Goal: Task Accomplishment & Management: Use online tool/utility

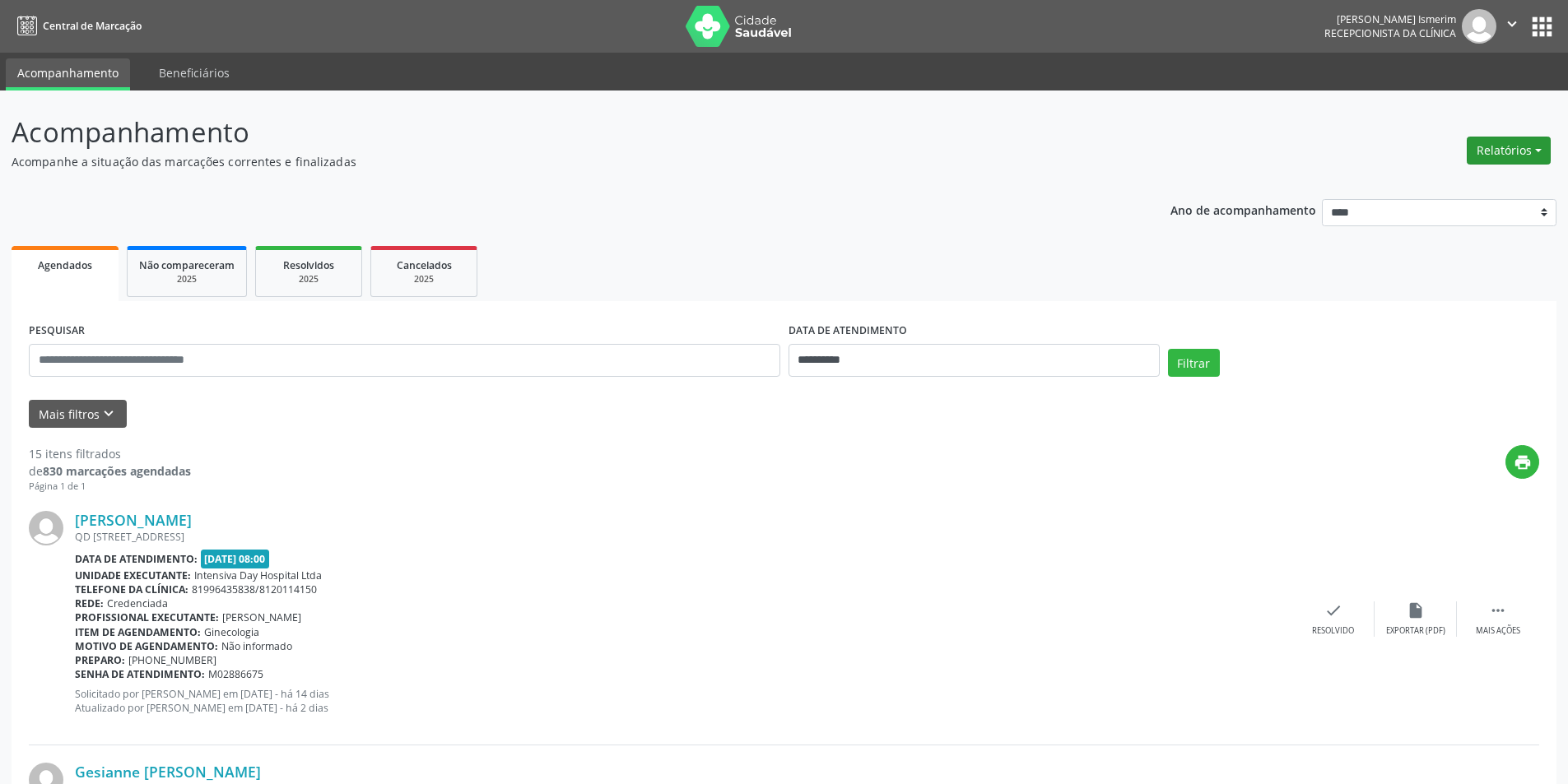
click at [1497, 147] on button "Relatórios" at bounding box center [1508, 150] width 84 height 28
click at [1452, 175] on link "Agendamentos" at bounding box center [1462, 185] width 177 height 23
select select "*"
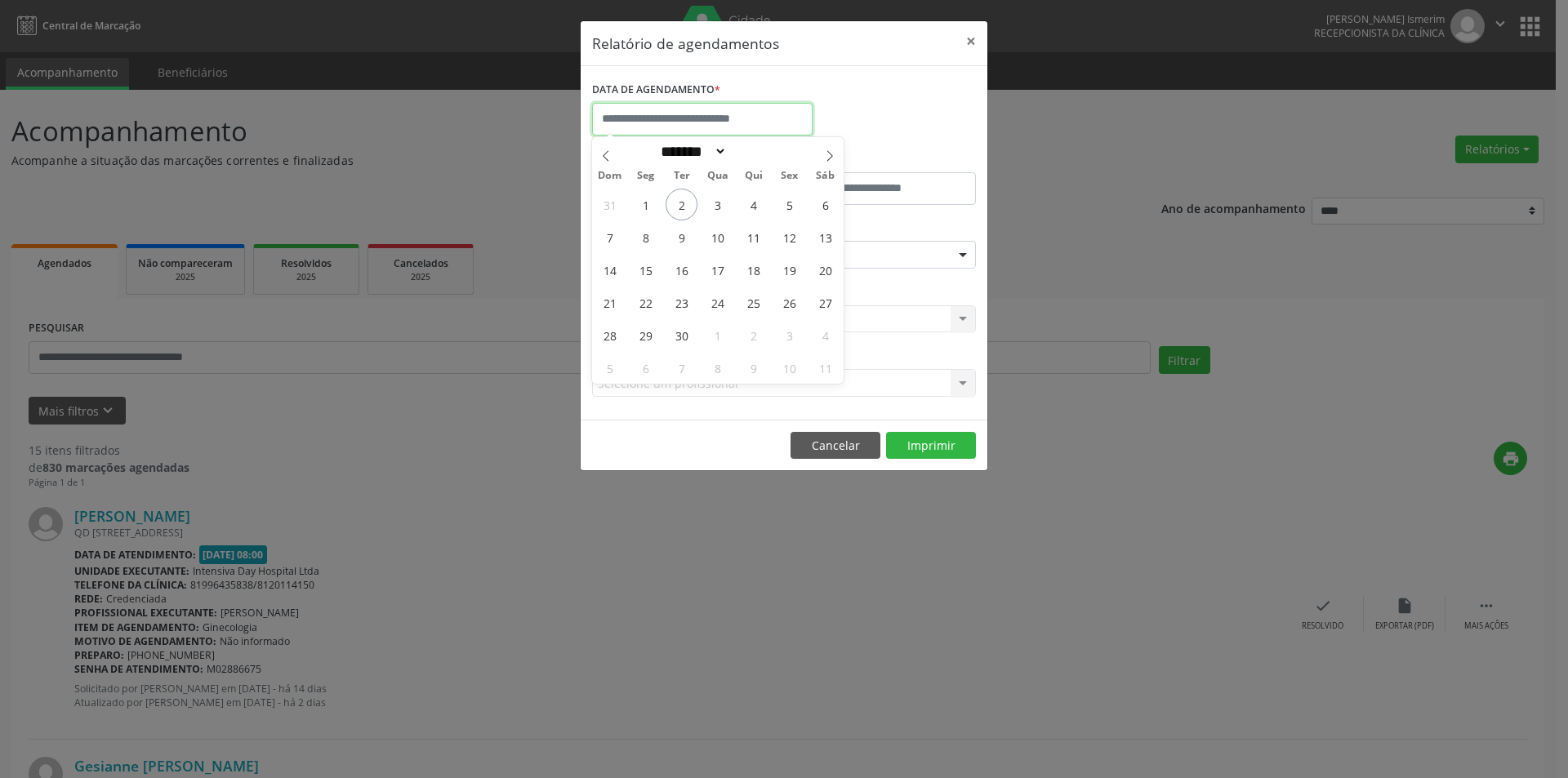
click at [665, 118] on input "text" at bounding box center [702, 119] width 220 height 33
click at [685, 202] on span "2" at bounding box center [682, 205] width 32 height 32
type input "**********"
click at [677, 196] on span "2" at bounding box center [682, 205] width 32 height 32
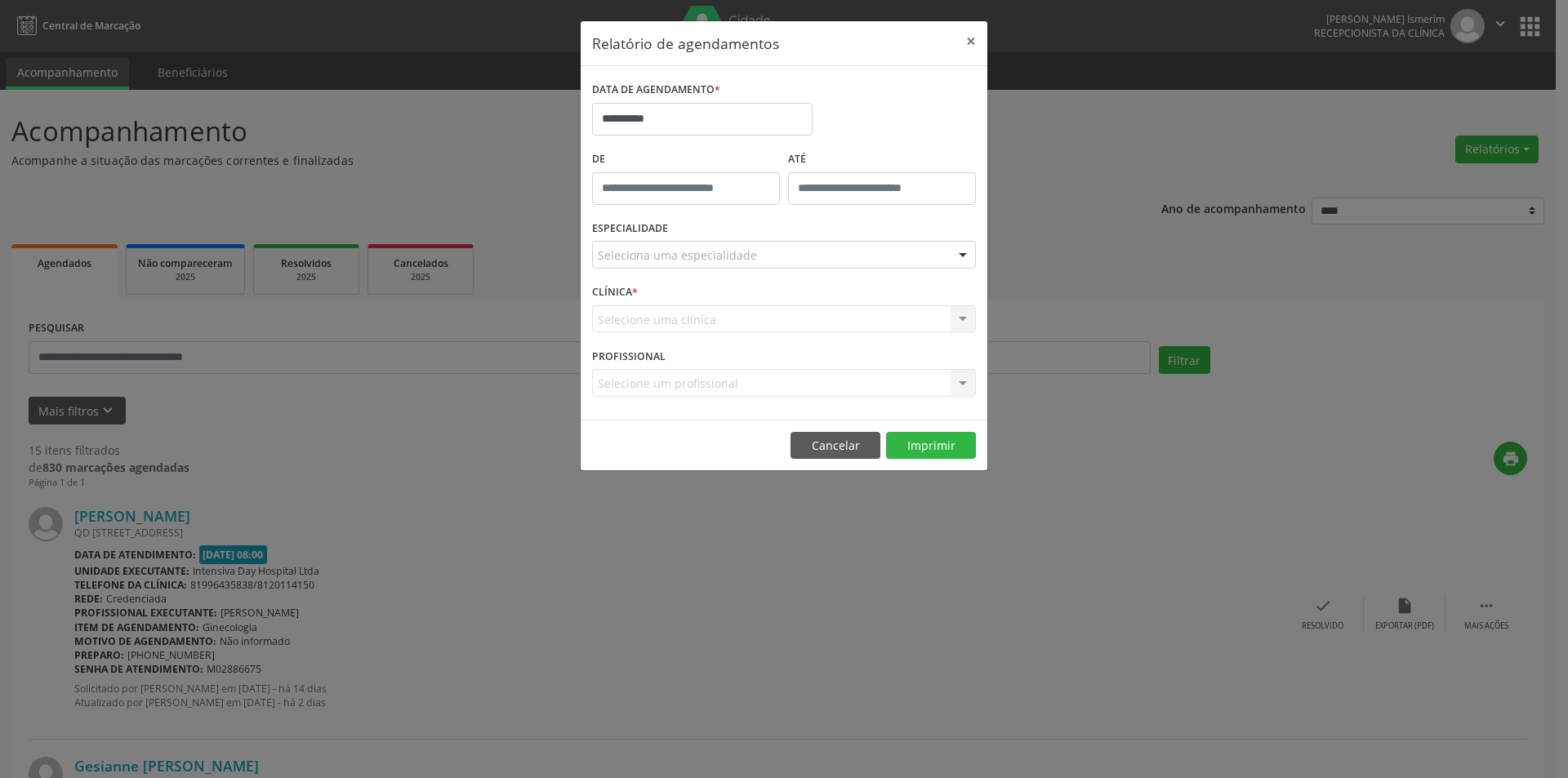
click at [866, 251] on div "Seleciona uma especialidade" at bounding box center [784, 254] width 384 height 28
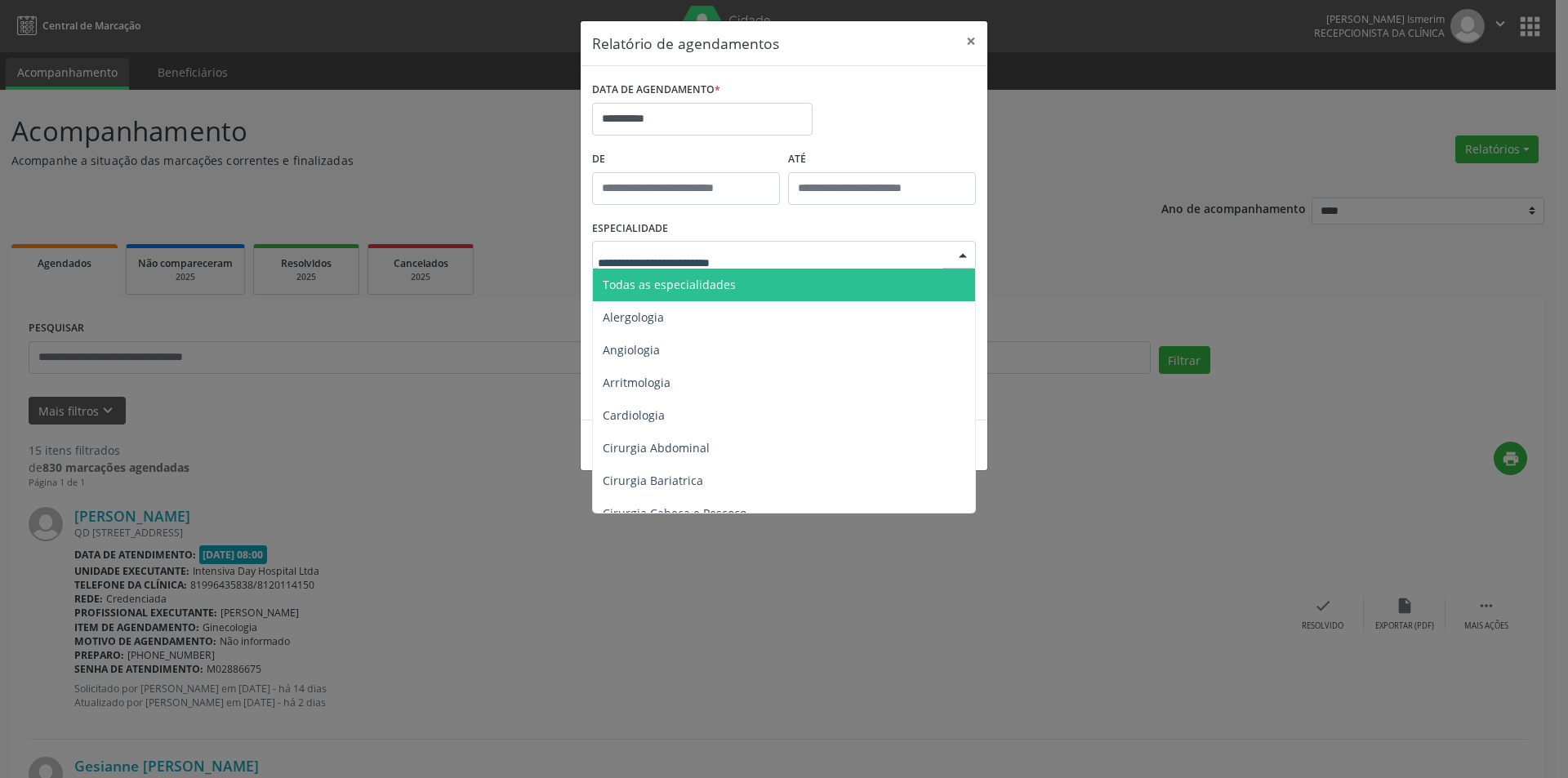
click at [743, 283] on span "Todas as especialidades" at bounding box center [785, 284] width 385 height 33
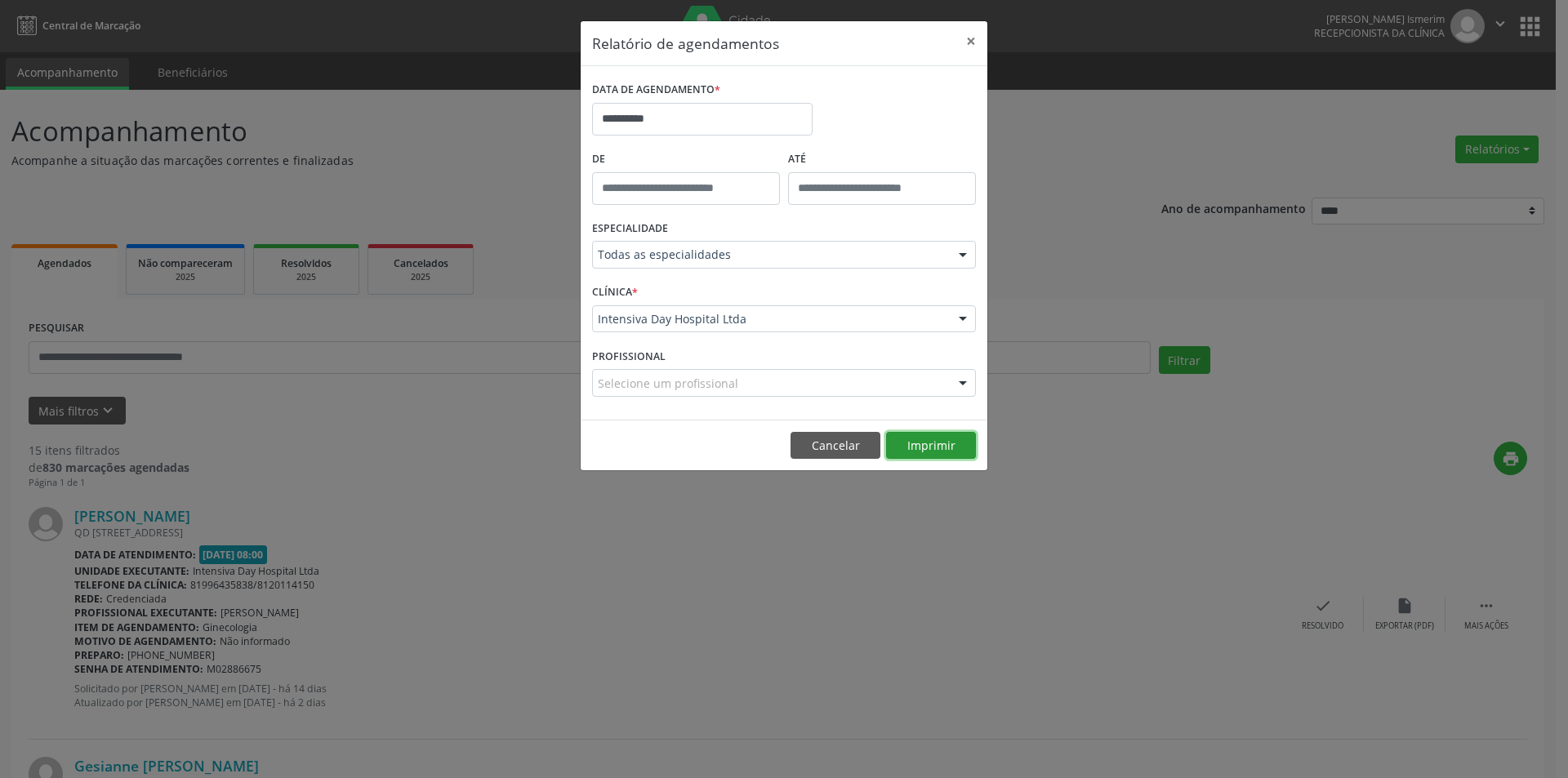
click at [968, 439] on button "Imprimir" at bounding box center [931, 445] width 90 height 28
